Goal: Information Seeking & Learning: Learn about a topic

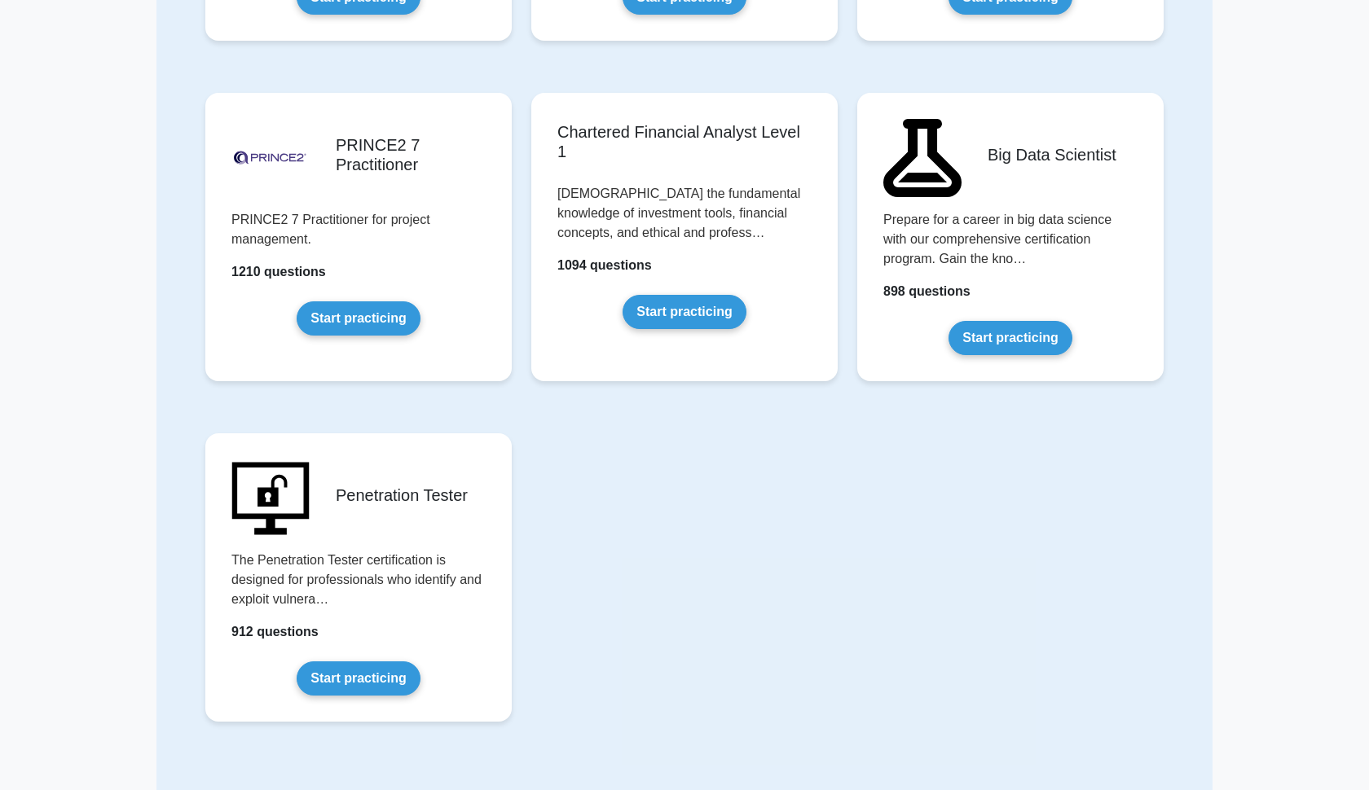
scroll to position [3170, 0]
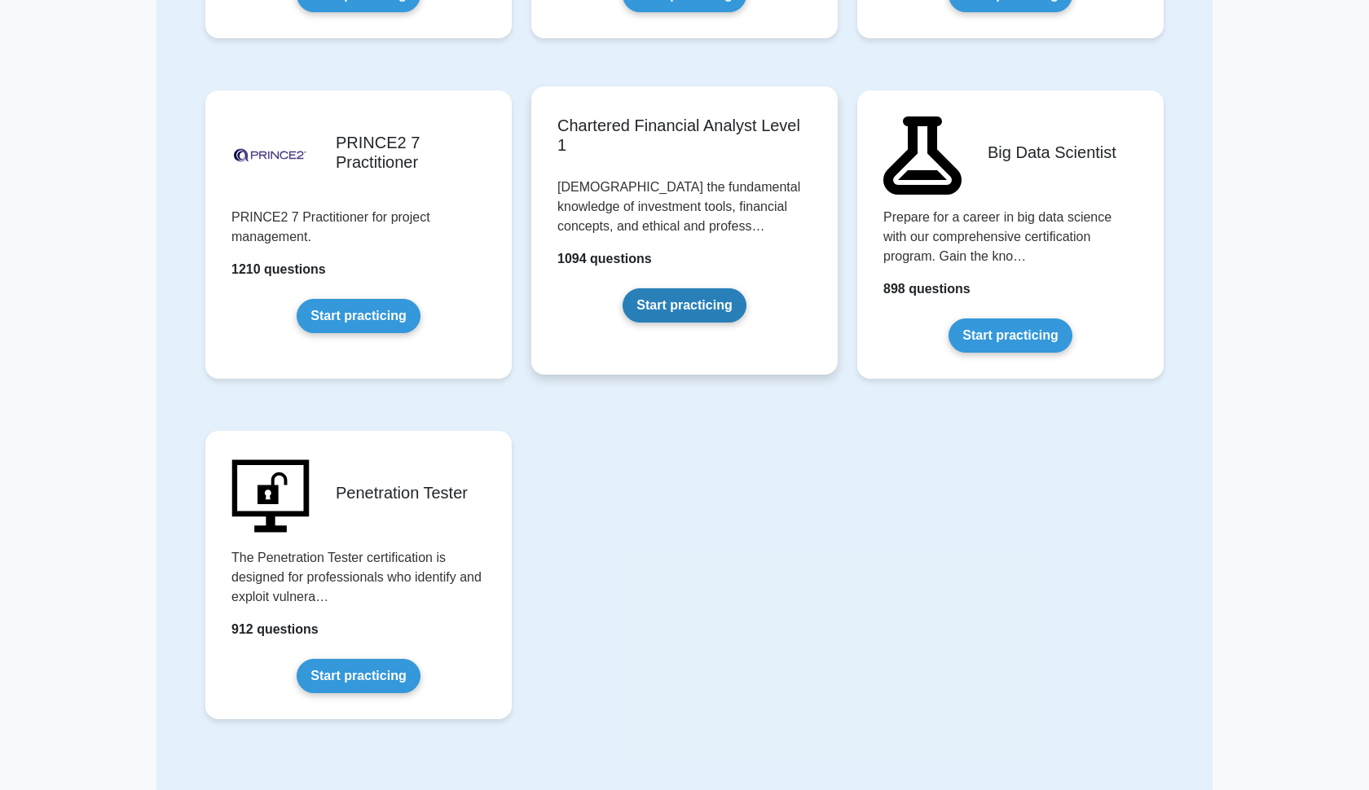
click at [694, 296] on link "Start practicing" at bounding box center [683, 305] width 123 height 34
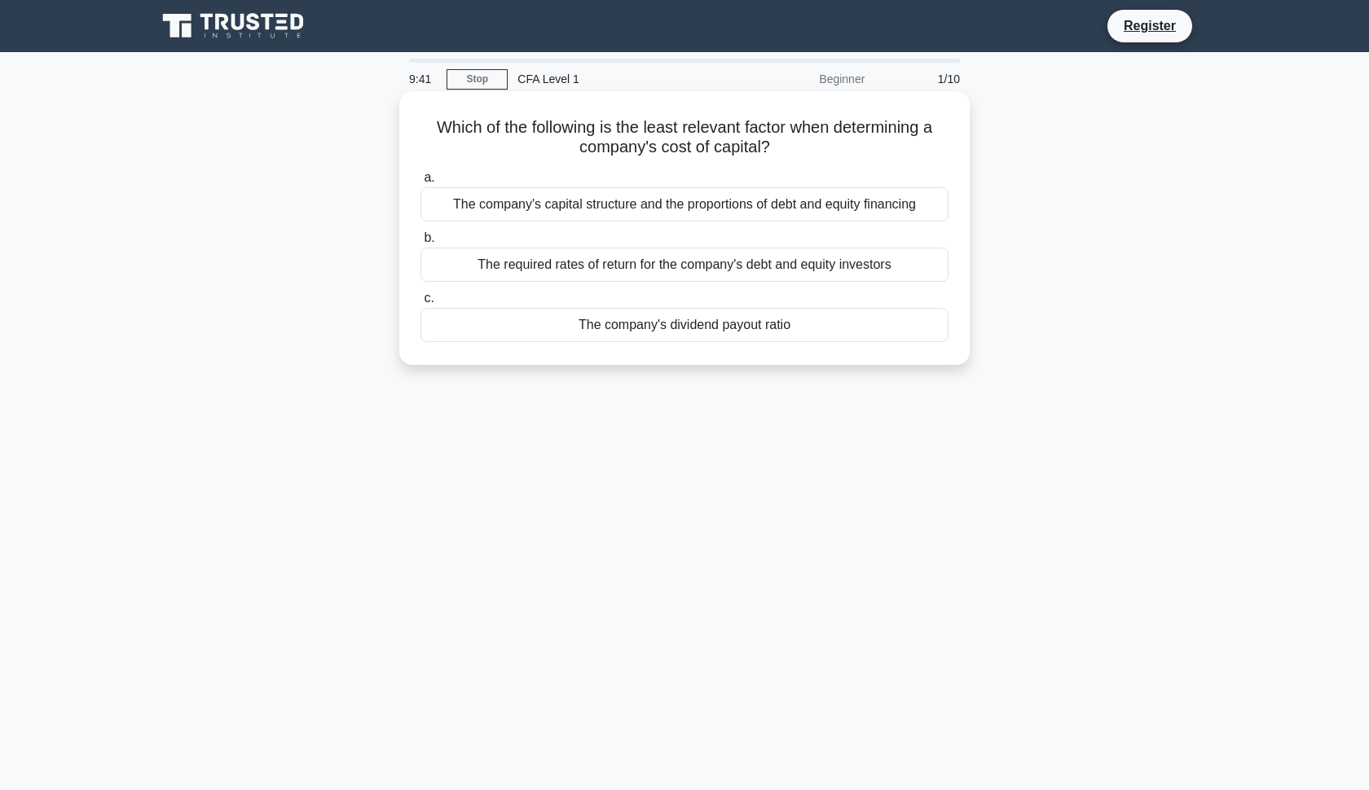
click at [612, 263] on div "The required rates of return for the company's debt and equity investors" at bounding box center [684, 265] width 528 height 34
click at [420, 244] on input "b. The required rates of return for the company's debt and equity investors" at bounding box center [420, 238] width 0 height 11
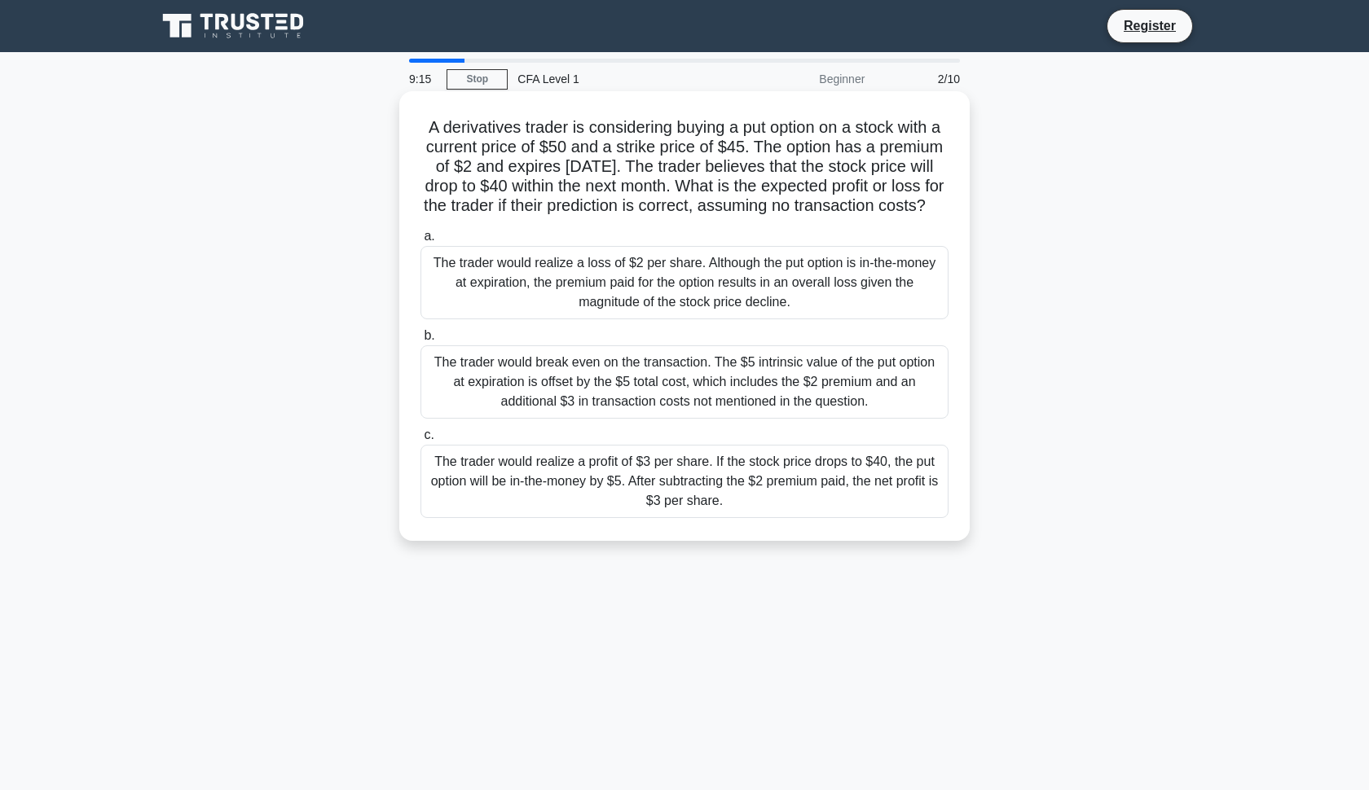
click at [632, 370] on div "The trader would break even on the transaction. The $5 intrinsic value of the p…" at bounding box center [684, 381] width 528 height 73
click at [420, 341] on input "b. The trader would break even on the transaction. The $5 intrinsic value of th…" at bounding box center [420, 336] width 0 height 11
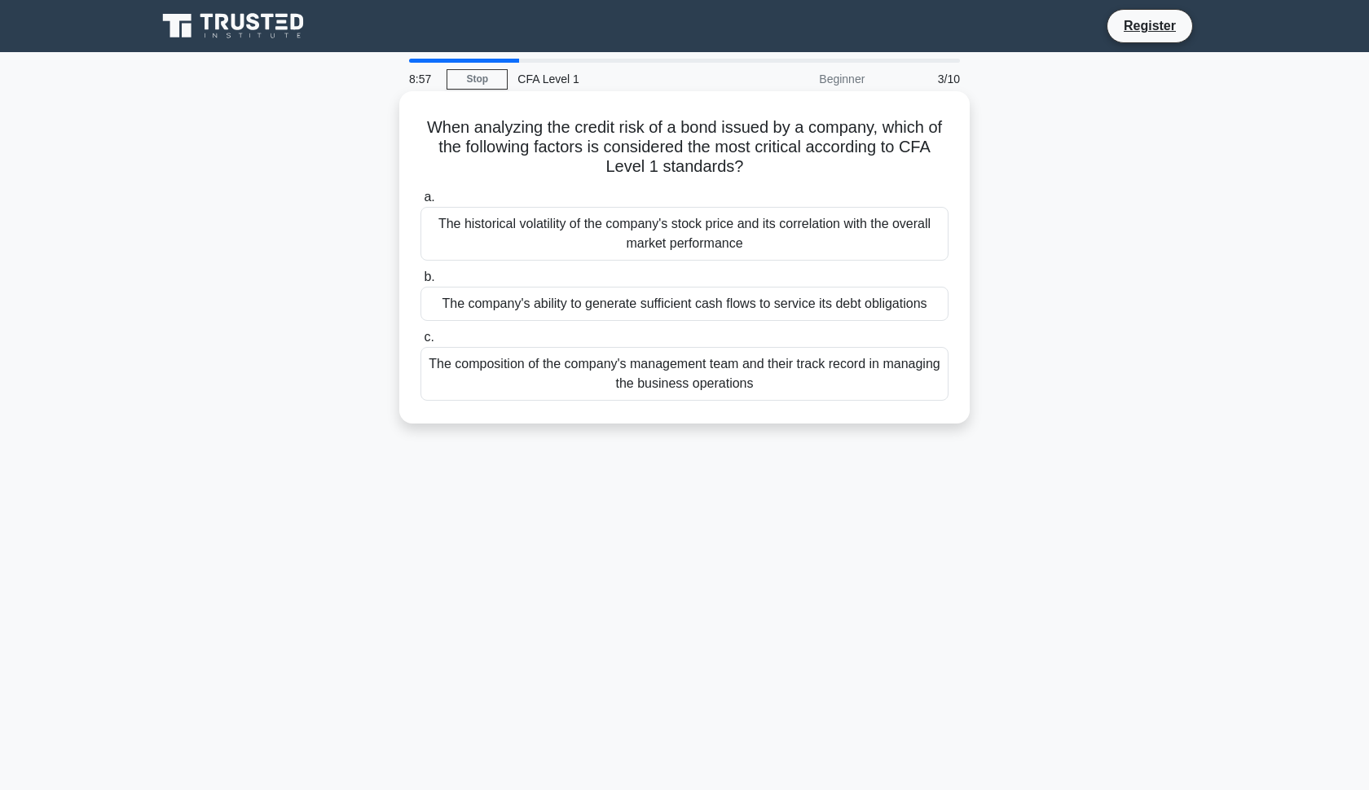
click at [610, 368] on div "The composition of the company's management team and their track record in mana…" at bounding box center [684, 374] width 528 height 54
click at [420, 343] on input "c. The composition of the company's management team and their track record in m…" at bounding box center [420, 337] width 0 height 11
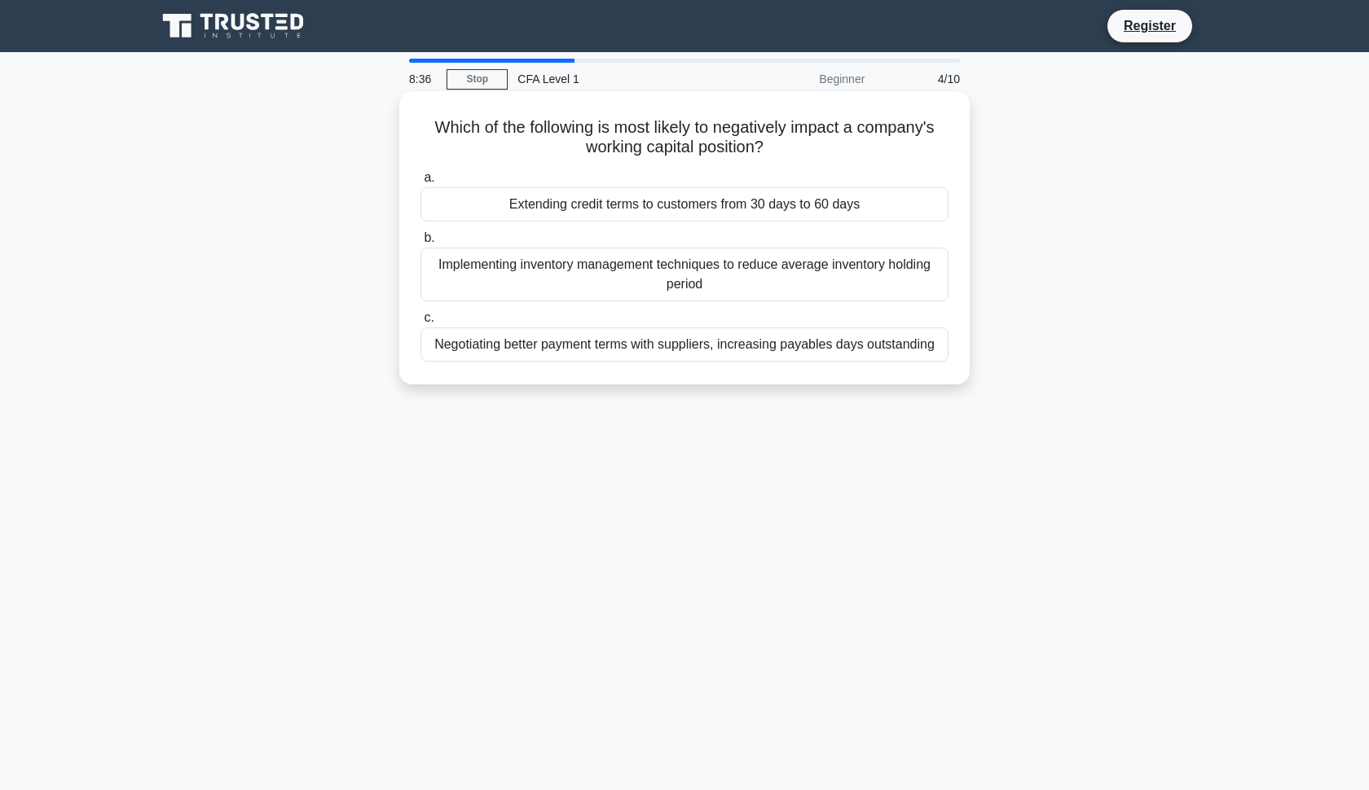
click at [675, 206] on div "Extending credit terms to customers from 30 days to 60 days" at bounding box center [684, 204] width 528 height 34
click at [420, 183] on input "a. Extending credit terms to customers from 30 days to 60 days" at bounding box center [420, 178] width 0 height 11
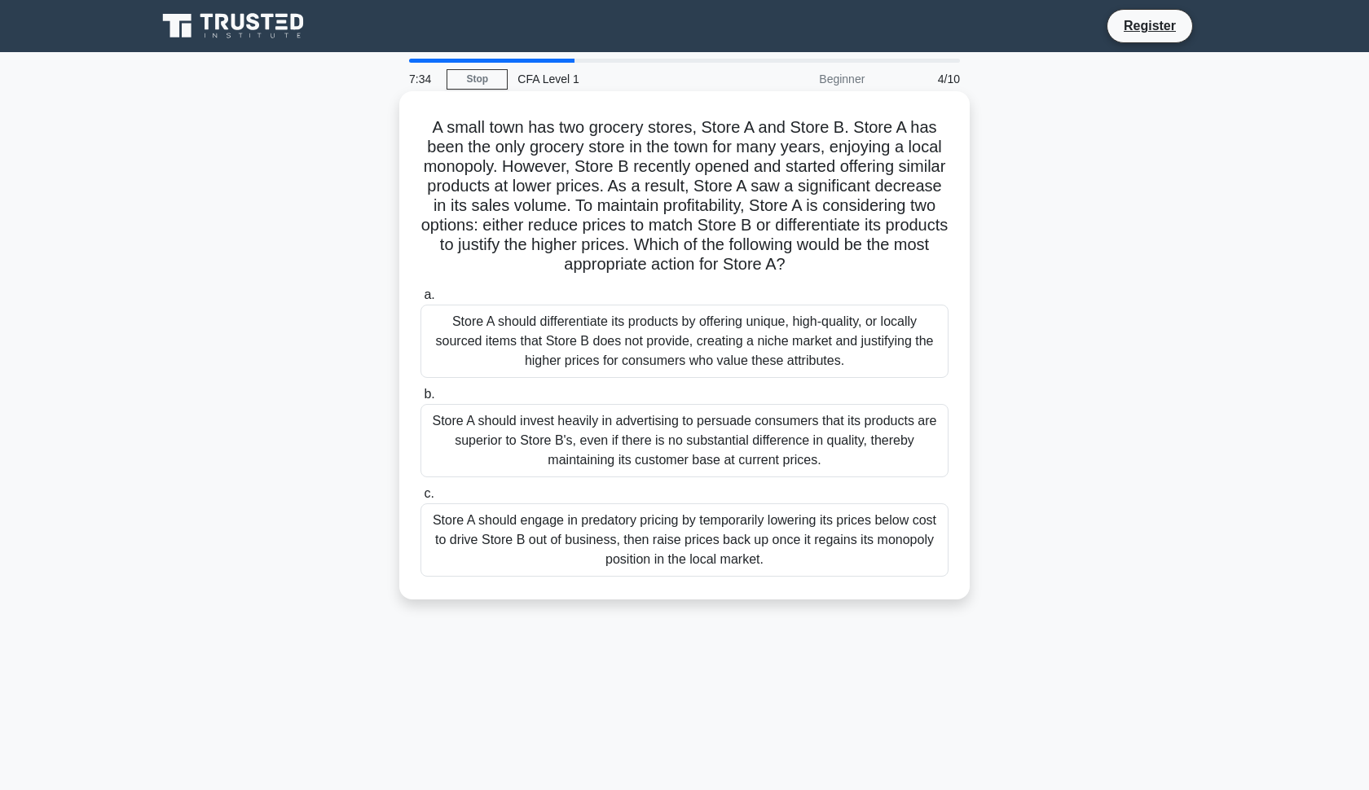
click at [700, 340] on div "Store A should differentiate its products by offering unique, high-quality, or …" at bounding box center [684, 341] width 528 height 73
click at [420, 301] on input "a. Store A should differentiate its products by offering unique, high-quality, …" at bounding box center [420, 295] width 0 height 11
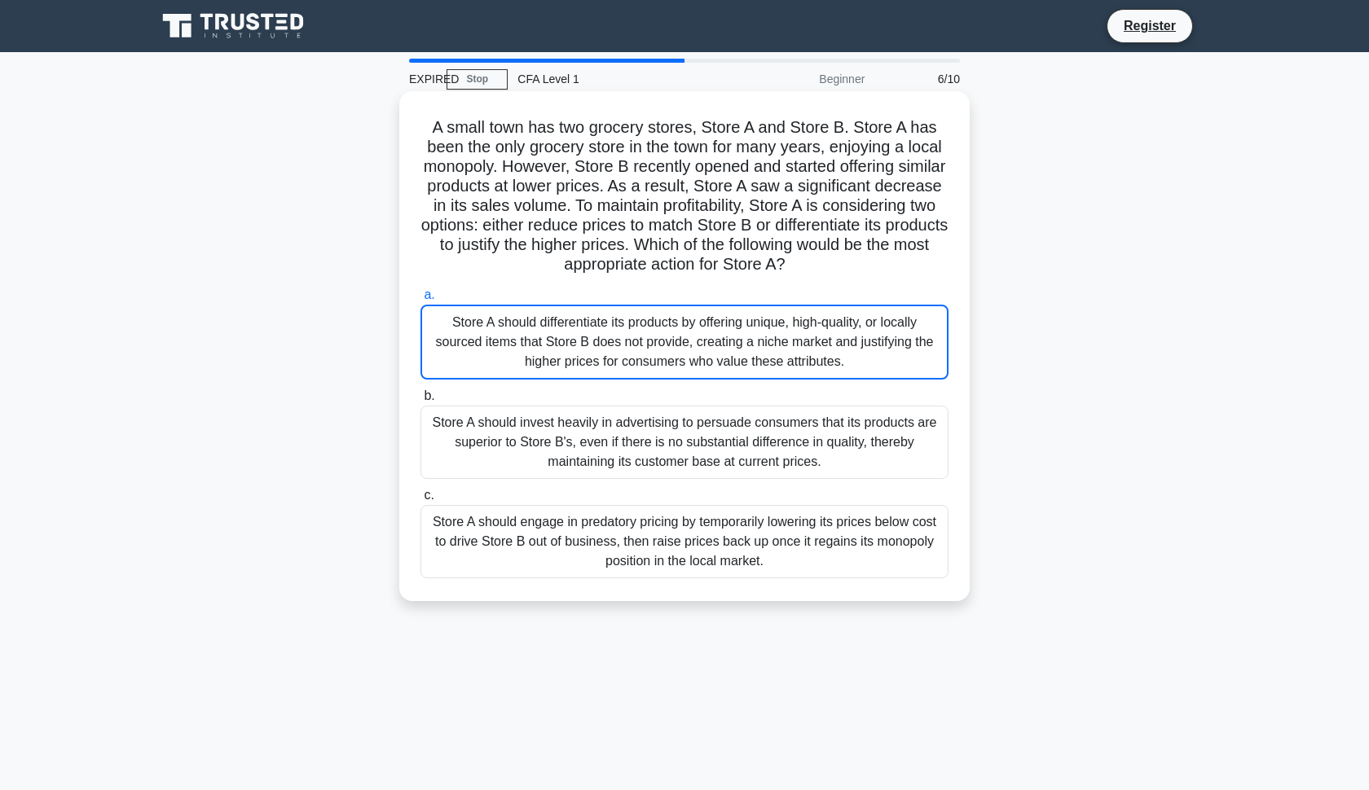
click at [677, 359] on div "Store A should differentiate its products by offering unique, high-quality, or …" at bounding box center [684, 342] width 528 height 75
click at [420, 301] on input "a. Store A should differentiate its products by offering unique, high-quality, …" at bounding box center [420, 295] width 0 height 11
